Goal: Information Seeking & Learning: Learn about a topic

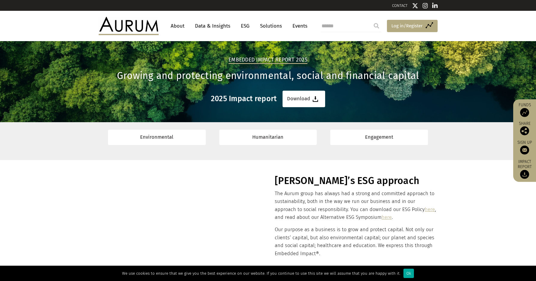
click at [417, 24] on span "Log in/Register" at bounding box center [407, 25] width 31 height 7
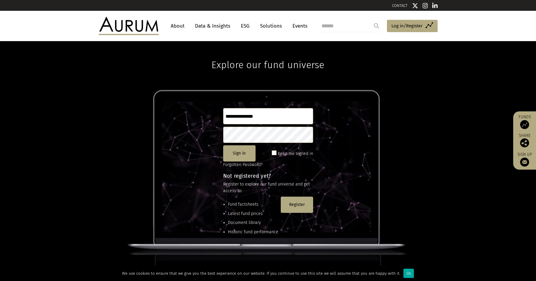
type input "**********"
click at [274, 151] on span at bounding box center [274, 152] width 5 height 5
click at [246, 150] on button "Sign in" at bounding box center [239, 153] width 32 height 16
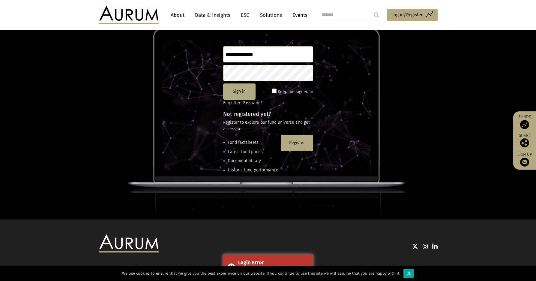
scroll to position [81, 0]
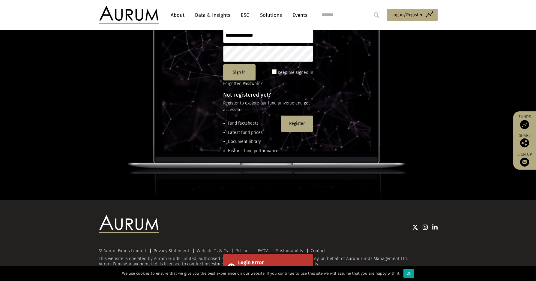
click at [232, 263] on div "Login Error Unknown user" at bounding box center [268, 266] width 90 height 25
click at [276, 72] on span at bounding box center [274, 71] width 5 height 5
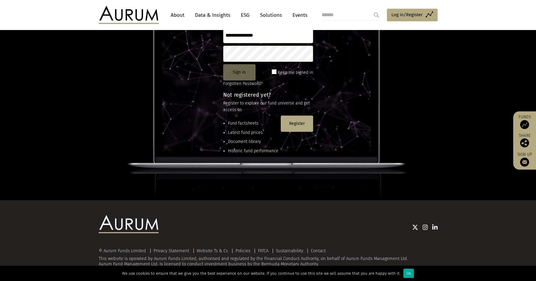
click at [230, 76] on button "Sign in" at bounding box center [239, 72] width 32 height 16
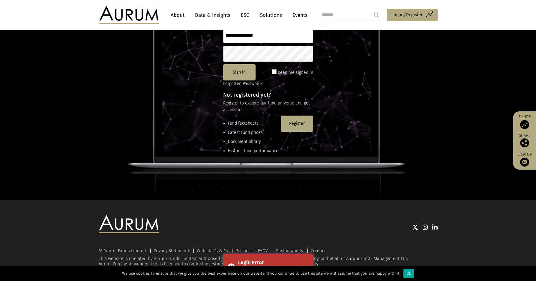
scroll to position [74, 0]
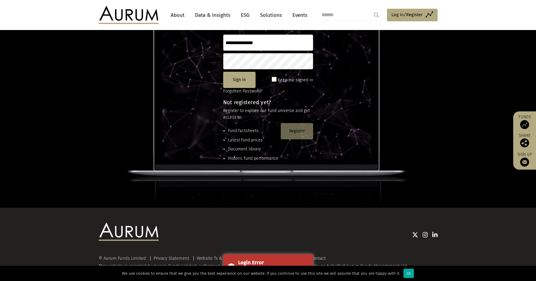
click at [294, 132] on button "Register" at bounding box center [297, 131] width 32 height 16
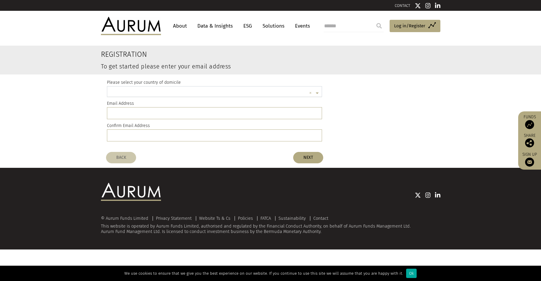
click at [177, 89] on input "text" at bounding box center [208, 94] width 197 height 12
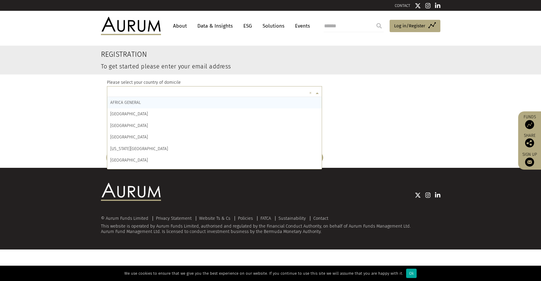
type input "*"
click at [143, 147] on div "JAPAN" at bounding box center [214, 148] width 215 height 11
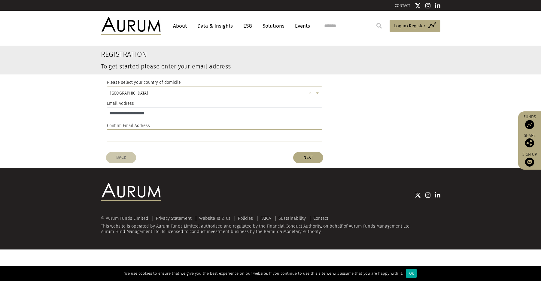
type input "**********"
click at [302, 156] on button "NEXT" at bounding box center [308, 157] width 30 height 11
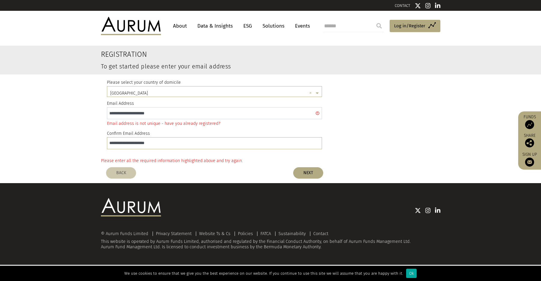
drag, startPoint x: 178, startPoint y: 113, endPoint x: 95, endPoint y: 113, distance: 83.5
click at [95, 113] on div "**********" at bounding box center [270, 115] width 351 height 82
click at [404, 21] on link "Access Funds Log in/Register" at bounding box center [414, 26] width 51 height 13
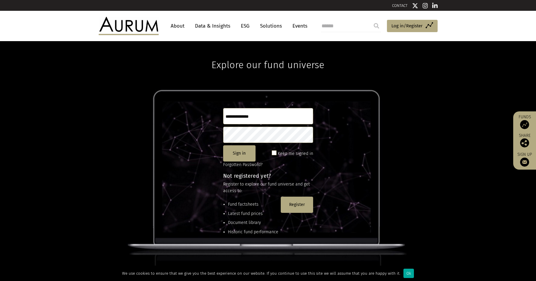
click at [241, 118] on input "text" at bounding box center [268, 116] width 90 height 16
type input "*******"
type input "**********"
click at [242, 151] on button "Sign in" at bounding box center [239, 153] width 32 height 16
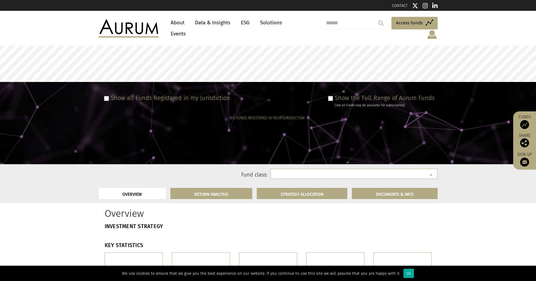
select select
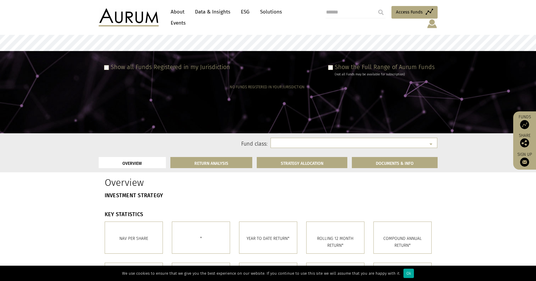
scroll to position [53, 0]
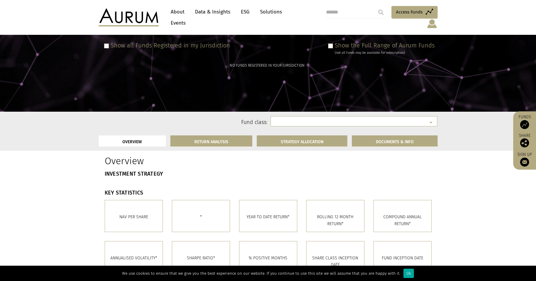
click at [257, 64] on h5 "NO FUNDS REGISTERED IN YOUR JURISDICTION" at bounding box center [267, 66] width 75 height 4
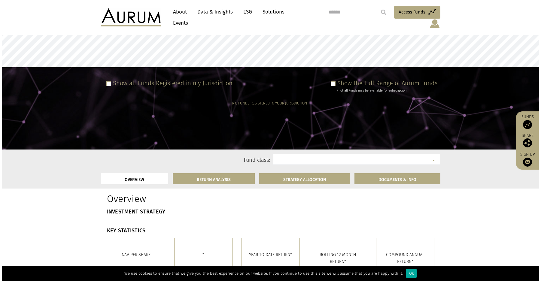
scroll to position [0, 0]
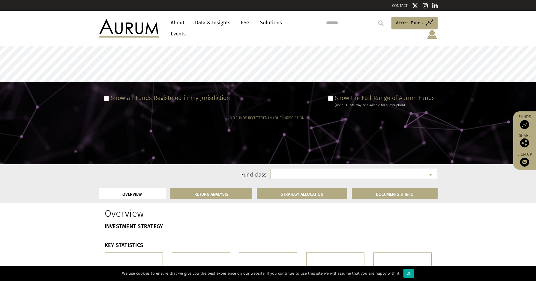
click at [435, 29] on img at bounding box center [432, 34] width 11 height 10
click at [433, 54] on link "Preferences" at bounding box center [432, 60] width 45 height 12
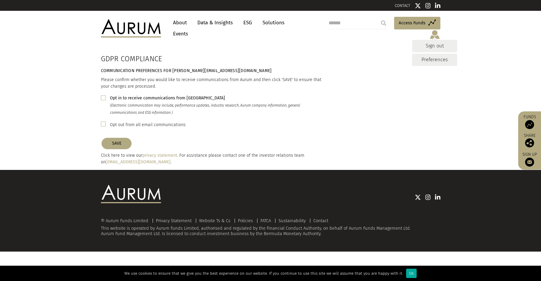
click at [219, 25] on link "Data & Insights" at bounding box center [214, 22] width 41 height 11
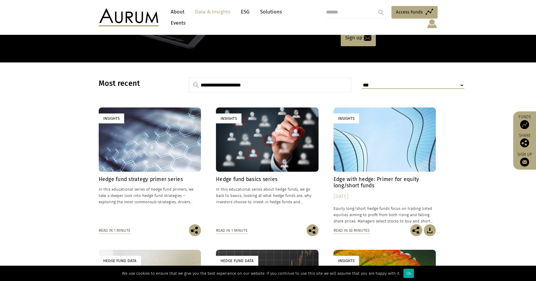
scroll to position [57, 0]
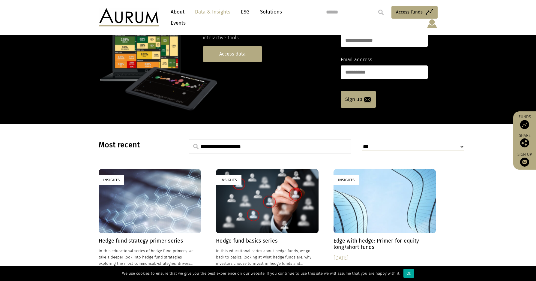
click at [227, 46] on link "Access data" at bounding box center [232, 53] width 59 height 15
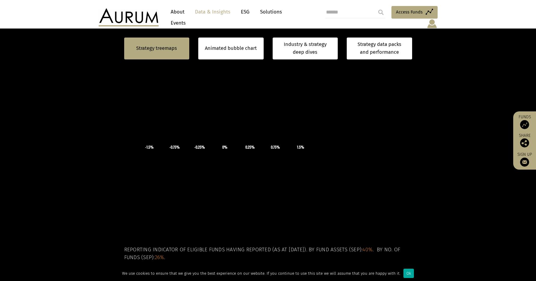
scroll to position [224, 0]
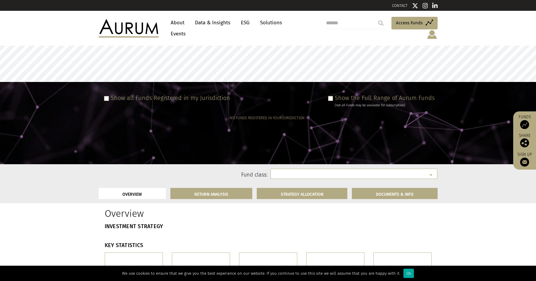
select select
click at [108, 96] on span at bounding box center [106, 98] width 5 height 5
click at [107, 96] on span at bounding box center [106, 98] width 5 height 5
click at [331, 96] on span at bounding box center [330, 98] width 5 height 5
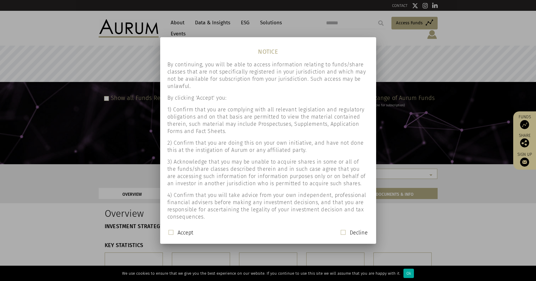
click at [172, 232] on span at bounding box center [171, 232] width 5 height 5
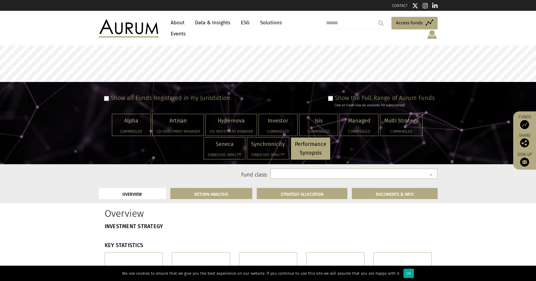
select select "**********"
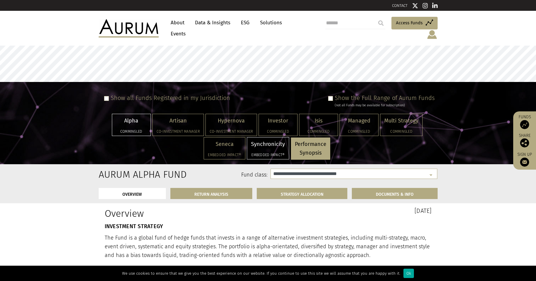
click at [266, 140] on p "Synchronicity" at bounding box center [268, 144] width 34 height 9
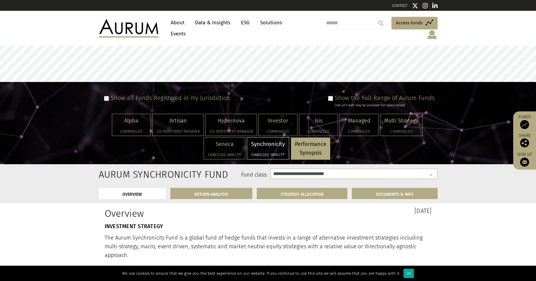
click at [266, 140] on p "Synchronicity" at bounding box center [268, 144] width 34 height 9
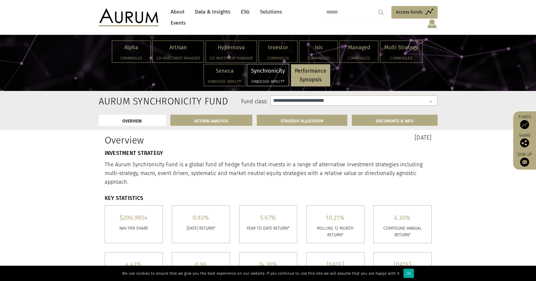
scroll to position [77, 0]
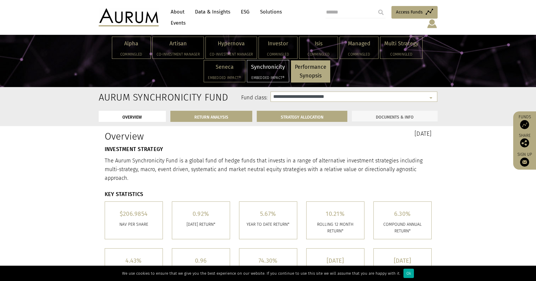
click at [382, 111] on link "DOCUMENTS & INFO" at bounding box center [395, 116] width 86 height 11
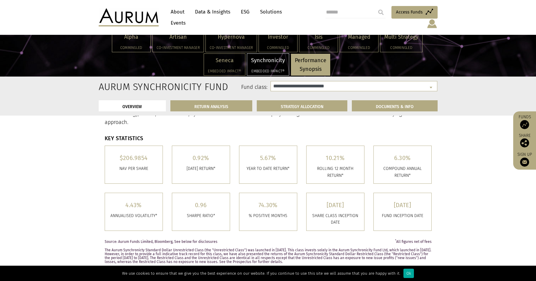
scroll to position [64, 0]
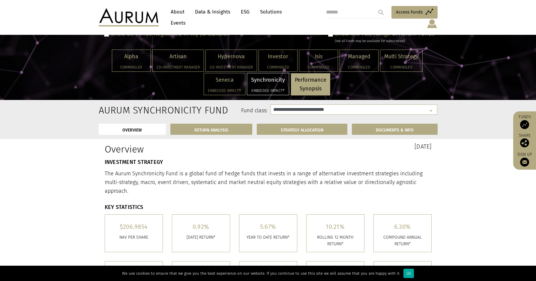
click at [273, 78] on p "Synchronicity" at bounding box center [268, 80] width 34 height 9
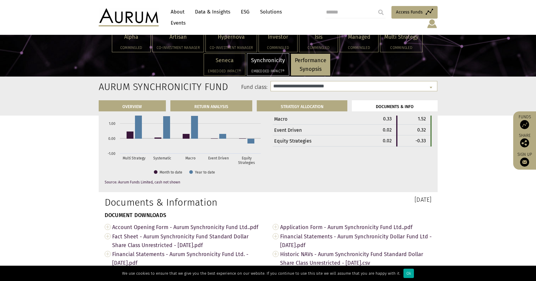
scroll to position [2047, 0]
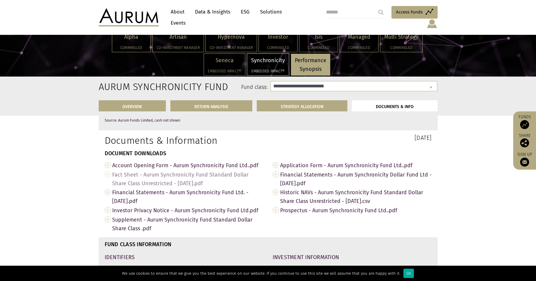
click at [176, 170] on span "Fact Sheet - Aurum Synchronicity Fund Standard Dollar Share Class Unrestricted …" at bounding box center [188, 179] width 152 height 18
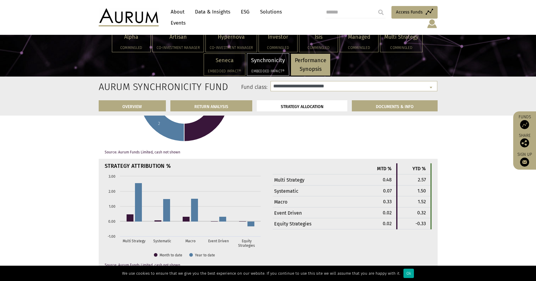
scroll to position [1736, 0]
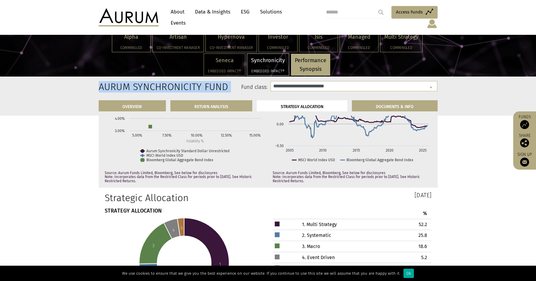
drag, startPoint x: 100, startPoint y: 86, endPoint x: 215, endPoint y: 86, distance: 115.3
click at [215, 86] on div "**********" at bounding box center [268, 88] width 348 height 15
copy h2 "Aurum Synchronicity Fund"
select select "**********"
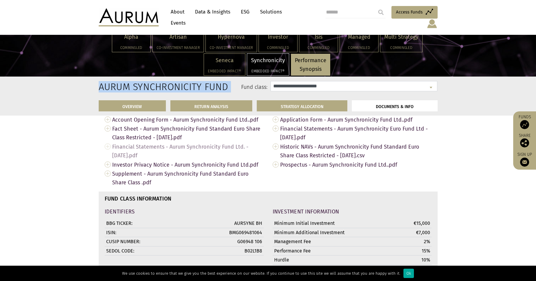
scroll to position [1934, 0]
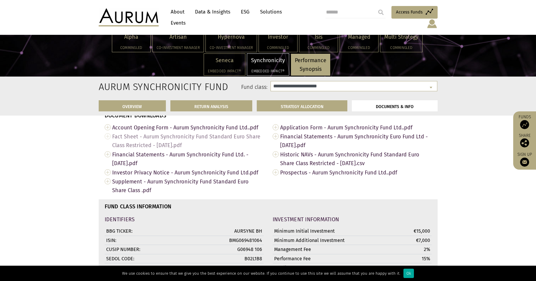
click at [169, 132] on span "Fact Sheet - Aurum Synchronicity Fund Standard Euro Share Class Restricted - [D…" at bounding box center [188, 141] width 152 height 18
drag, startPoint x: 230, startPoint y: 232, endPoint x: 263, endPoint y: 234, distance: 33.1
click at [263, 236] on td "BMG069481064" at bounding box center [235, 240] width 58 height 9
copy td "BMG069481064"
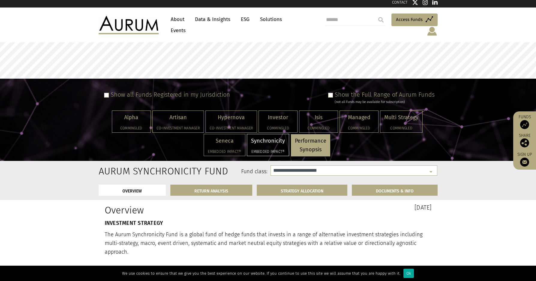
scroll to position [0, 0]
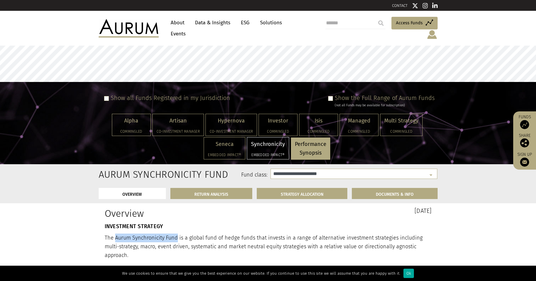
drag, startPoint x: 114, startPoint y: 232, endPoint x: 178, endPoint y: 231, distance: 63.4
click at [178, 234] on p "The Aurum Synchronicity Fund is a global fund of hedge funds that invests in a …" at bounding box center [268, 247] width 327 height 26
copy p "Aurum Synchronicity Fund"
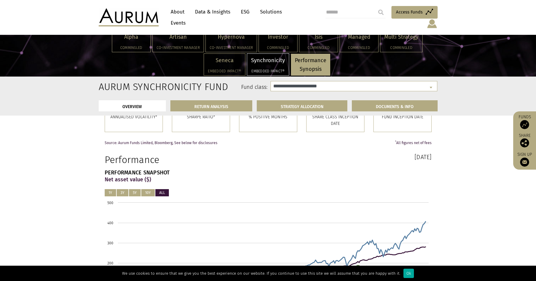
scroll to position [62, 0]
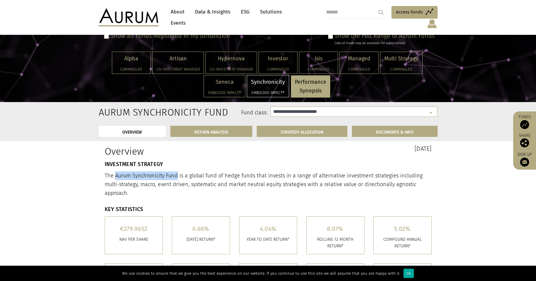
drag, startPoint x: 116, startPoint y: 171, endPoint x: 178, endPoint y: 171, distance: 62.1
click at [178, 171] on p "The Aurum Synchronicity Fund is a global fund of hedge funds that invests in a …" at bounding box center [268, 184] width 327 height 26
copy p "Aurum Synchronicity Fund"
